Goal: Task Accomplishment & Management: Manage account settings

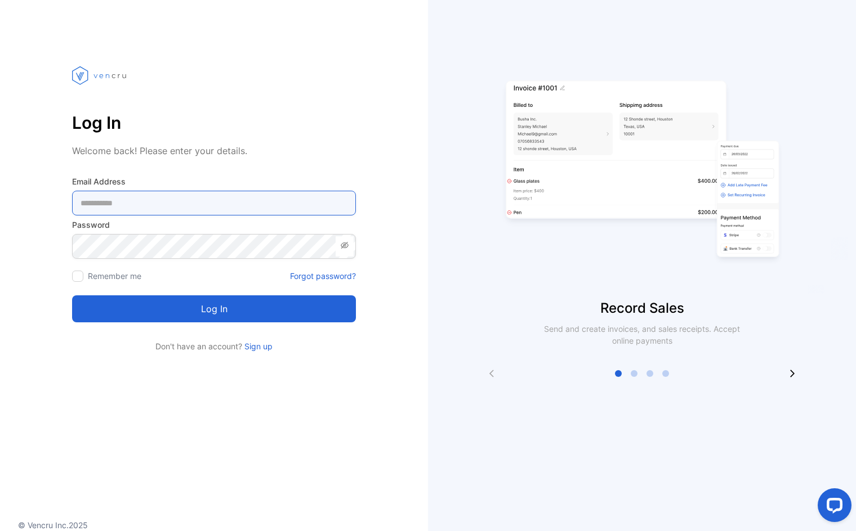
type Address-inputemail "**********"
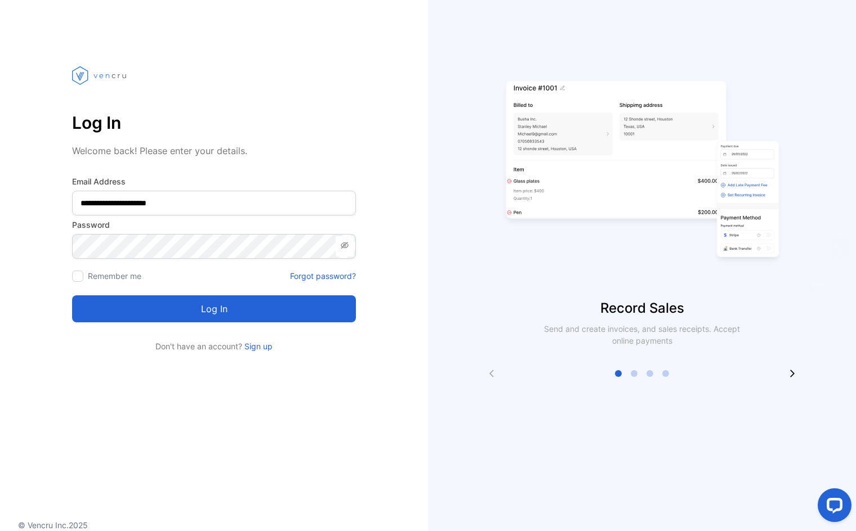
click at [150, 323] on section "**********" at bounding box center [214, 230] width 284 height 243
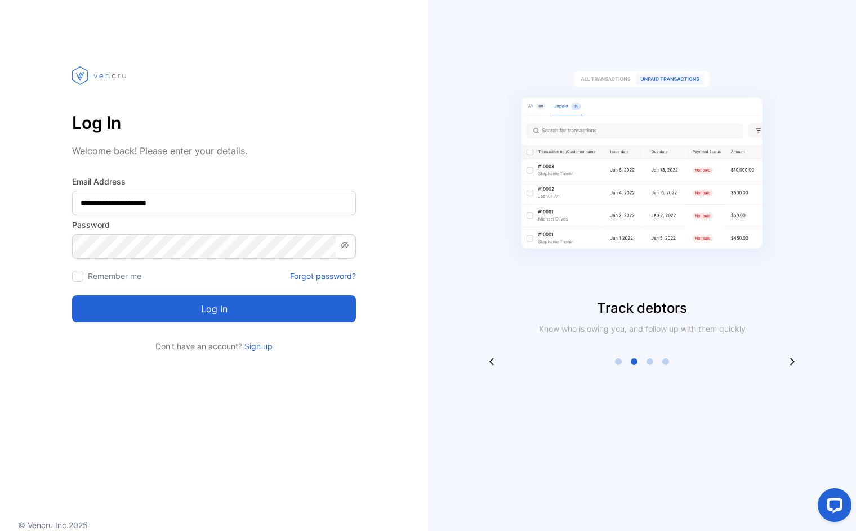
click at [155, 310] on button "Log in" at bounding box center [214, 309] width 284 height 27
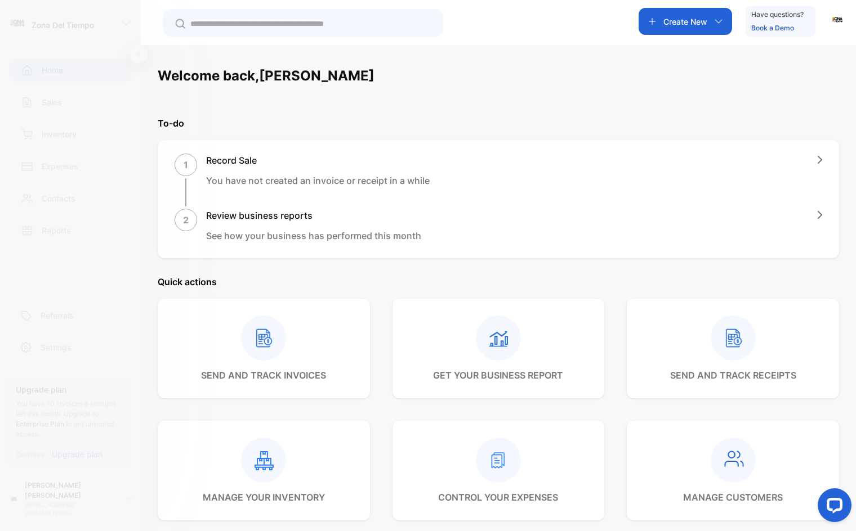
click at [420, 97] on div "Welcome back, [PERSON_NAME] Let's get you started Watch tutorials Set up your b…" at bounding box center [498, 450] width 681 height 768
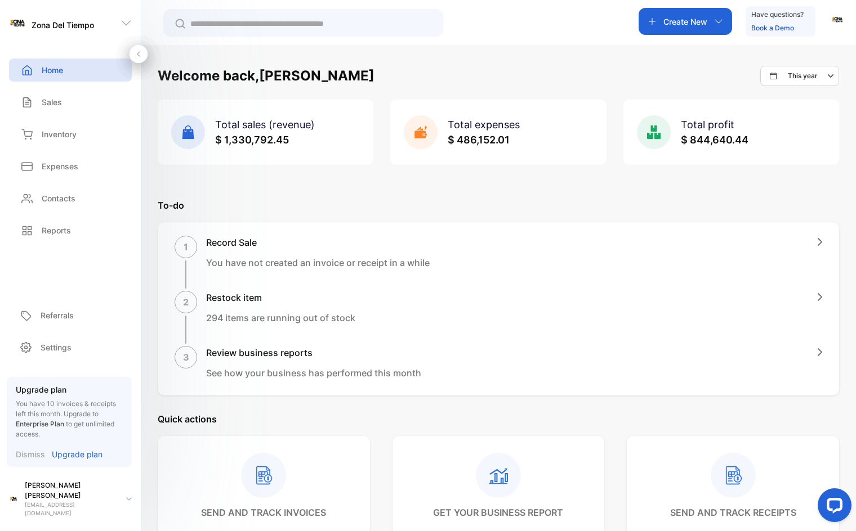
click at [403, 180] on div "Welcome back, [PERSON_NAME] This year Total sales (revenue) $ 1,330,792.45 Tota…" at bounding box center [498, 518] width 681 height 905
click at [154, 283] on div "Welcome back, [PERSON_NAME] This year Total sales (revenue) $ 1,330,792.45 Tota…" at bounding box center [498, 310] width 715 height 531
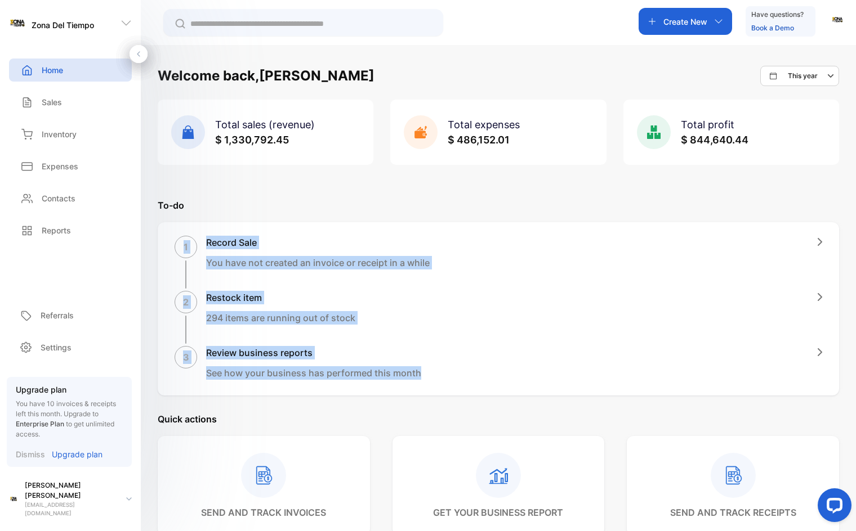
drag, startPoint x: 181, startPoint y: 249, endPoint x: 424, endPoint y: 354, distance: 265.0
click at [432, 371] on div "1 Record Sale You have not created an invoice or receipt in a while 2 Restock i…" at bounding box center [498, 308] width 681 height 173
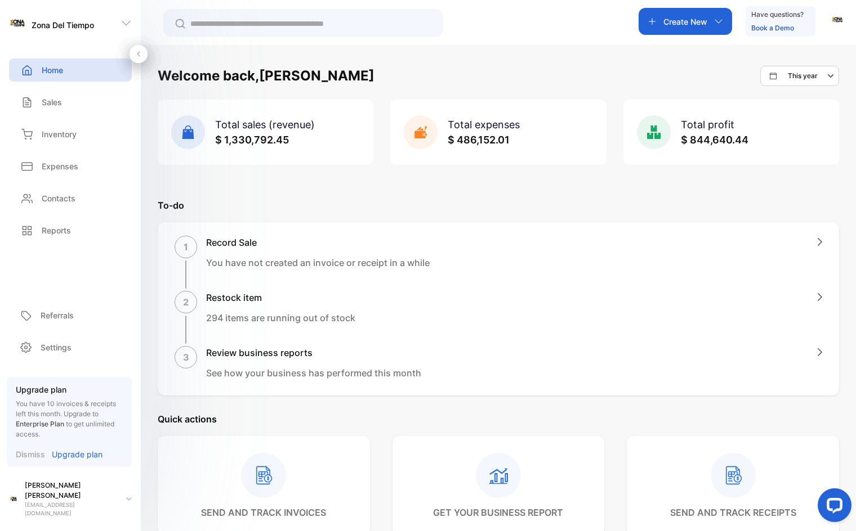
click at [361, 190] on div "Welcome back, [PERSON_NAME] This year Total sales (revenue) $ 1,330,792.45 Tota…" at bounding box center [498, 518] width 681 height 905
click at [419, 65] on div "Welcome back, [PERSON_NAME] This year Total sales (revenue) $ 1,330,792.45 Tota…" at bounding box center [498, 310] width 715 height 531
click at [513, 64] on div "Welcome back, [PERSON_NAME] This year Total sales (revenue) $ 1,330,792.45 Tota…" at bounding box center [498, 310] width 715 height 531
click at [142, 51] on icon at bounding box center [139, 54] width 8 height 8
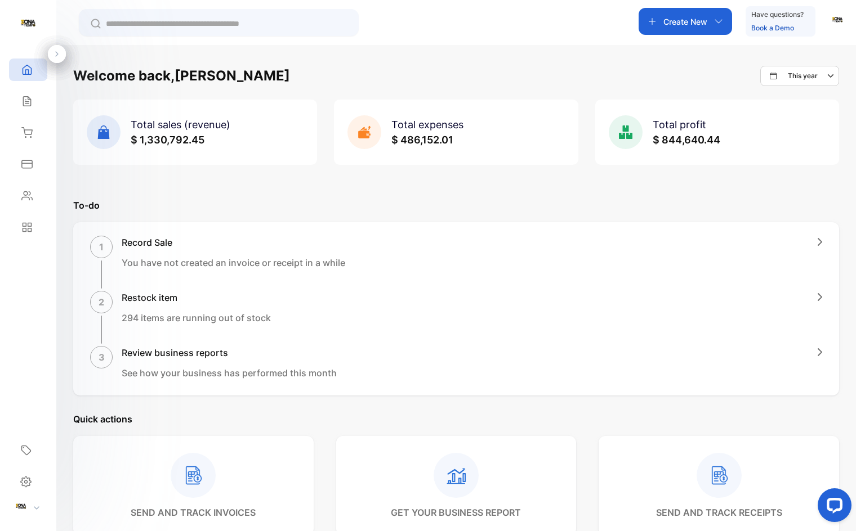
click at [63, 53] on div at bounding box center [57, 54] width 18 height 18
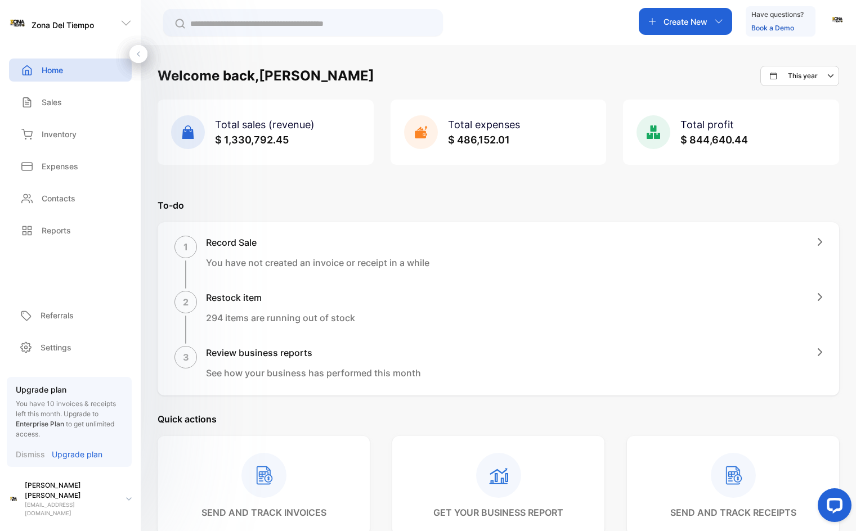
click at [774, 138] on div "Total profit $ 844,640.44" at bounding box center [731, 132] width 216 height 65
click at [816, 77] on div "This year" at bounding box center [804, 76] width 69 height 14
click at [607, 77] on div "Welcome back, [PERSON_NAME] This year This year This month This week Custom" at bounding box center [499, 76] width 682 height 20
click at [53, 424] on p "You have 10 invoices & receipts left this month. Upgrade to Enterprise Plan to …" at bounding box center [69, 419] width 107 height 41
click at [134, 507] on div "[PERSON_NAME] [EMAIL_ADDRESS][DOMAIN_NAME]" at bounding box center [74, 499] width 134 height 37
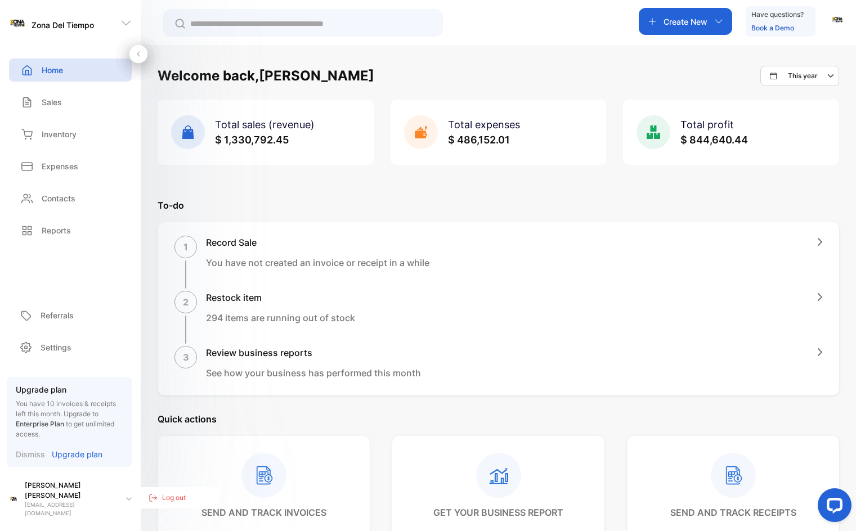
click at [211, 323] on p "294 items are running out of stock" at bounding box center [280, 318] width 149 height 14
click at [128, 506] on div "[PERSON_NAME] [EMAIL_ADDRESS][DOMAIN_NAME]" at bounding box center [74, 499] width 134 height 37
click at [178, 502] on p "Log out" at bounding box center [174, 498] width 24 height 10
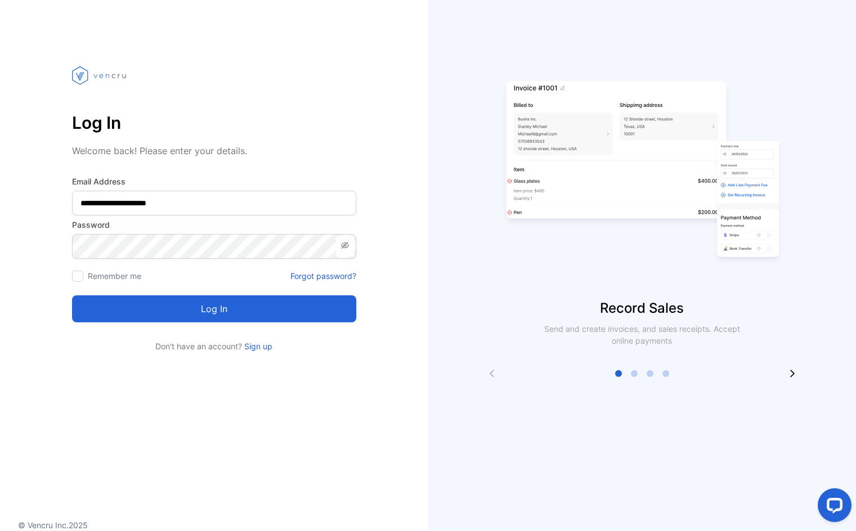
click at [403, 331] on div "**********" at bounding box center [214, 198] width 428 height 307
click at [798, 376] on div at bounding box center [642, 373] width 428 height 9
click at [794, 374] on icon at bounding box center [792, 373] width 9 height 9
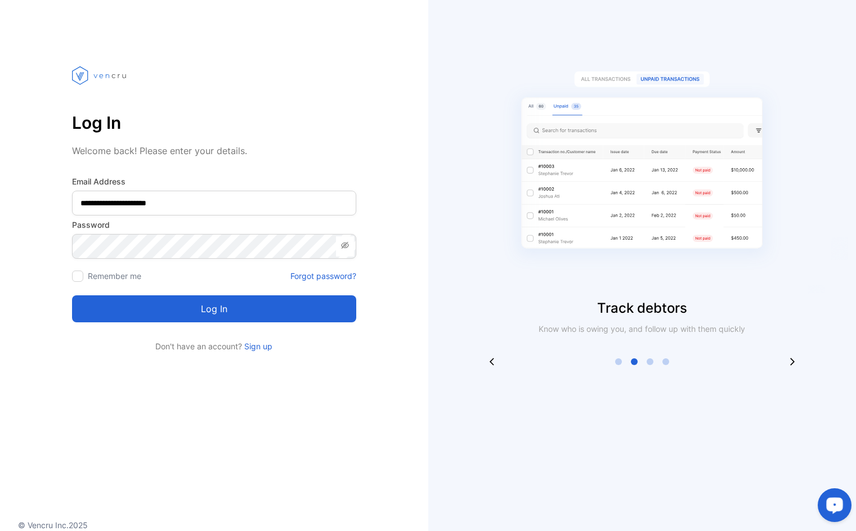
click at [836, 503] on icon "Open LiveChat chat widget" at bounding box center [835, 505] width 11 height 7
click at [802, 59] on div "Track debtors Know who is owing you, and follow up with them quickly" at bounding box center [642, 205] width 428 height 321
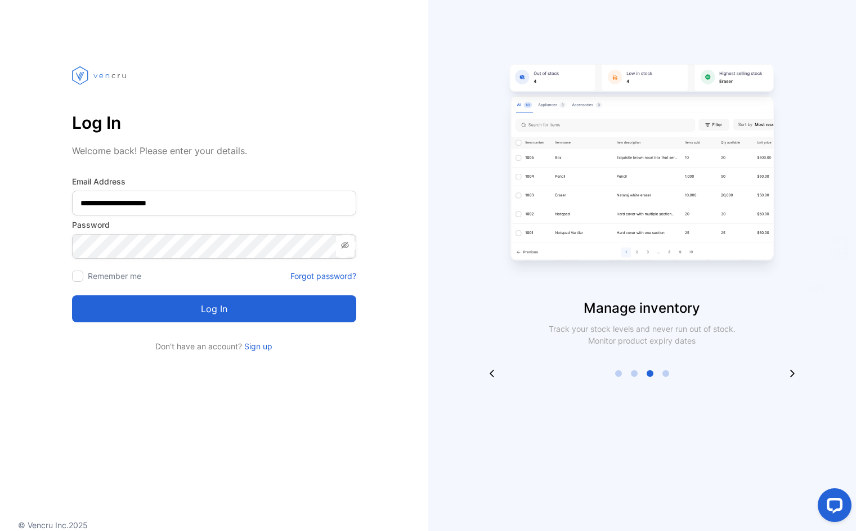
click at [800, 104] on div "Manage inventory Track your stock levels and never run out of stock. Monitor pr…" at bounding box center [642, 211] width 428 height 333
